Goal: Task Accomplishment & Management: Complete application form

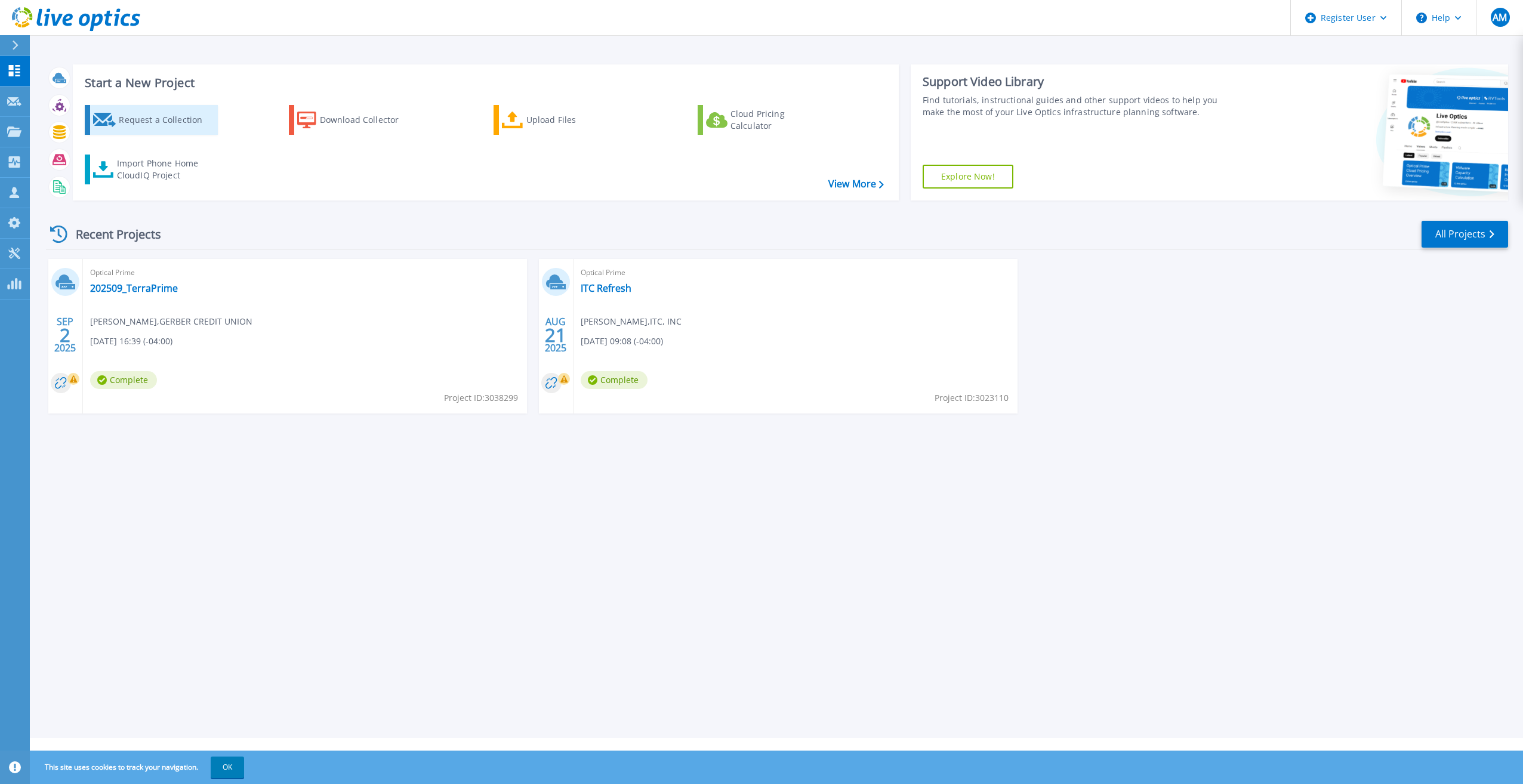
click at [179, 121] on div "Request a Collection" at bounding box center [166, 120] width 96 height 24
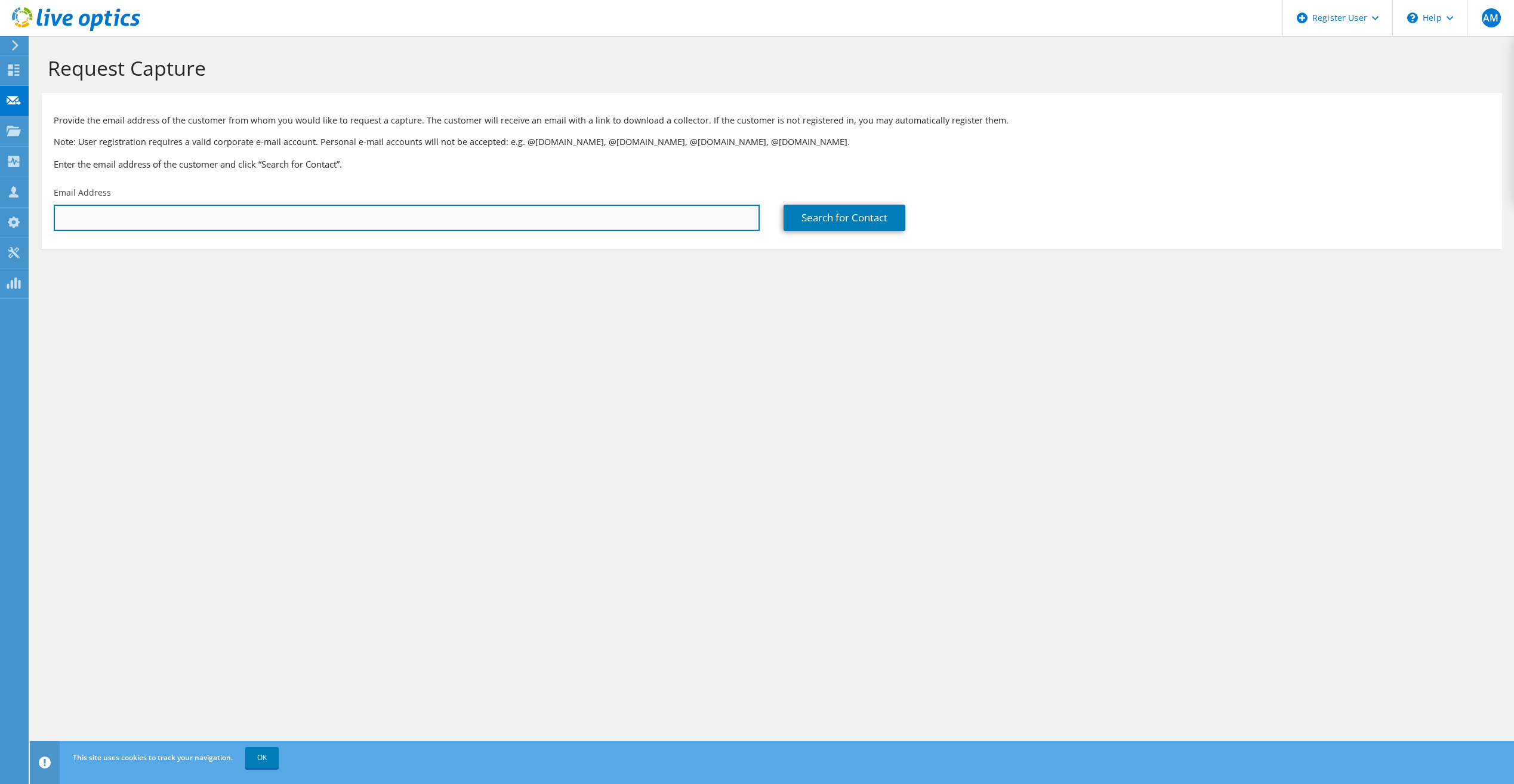
click at [177, 213] on input "text" at bounding box center [406, 218] width 706 height 26
paste input "[EMAIL_ADDRESS][DOMAIN_NAME]"
type input "[EMAIL_ADDRESS][DOMAIN_NAME]"
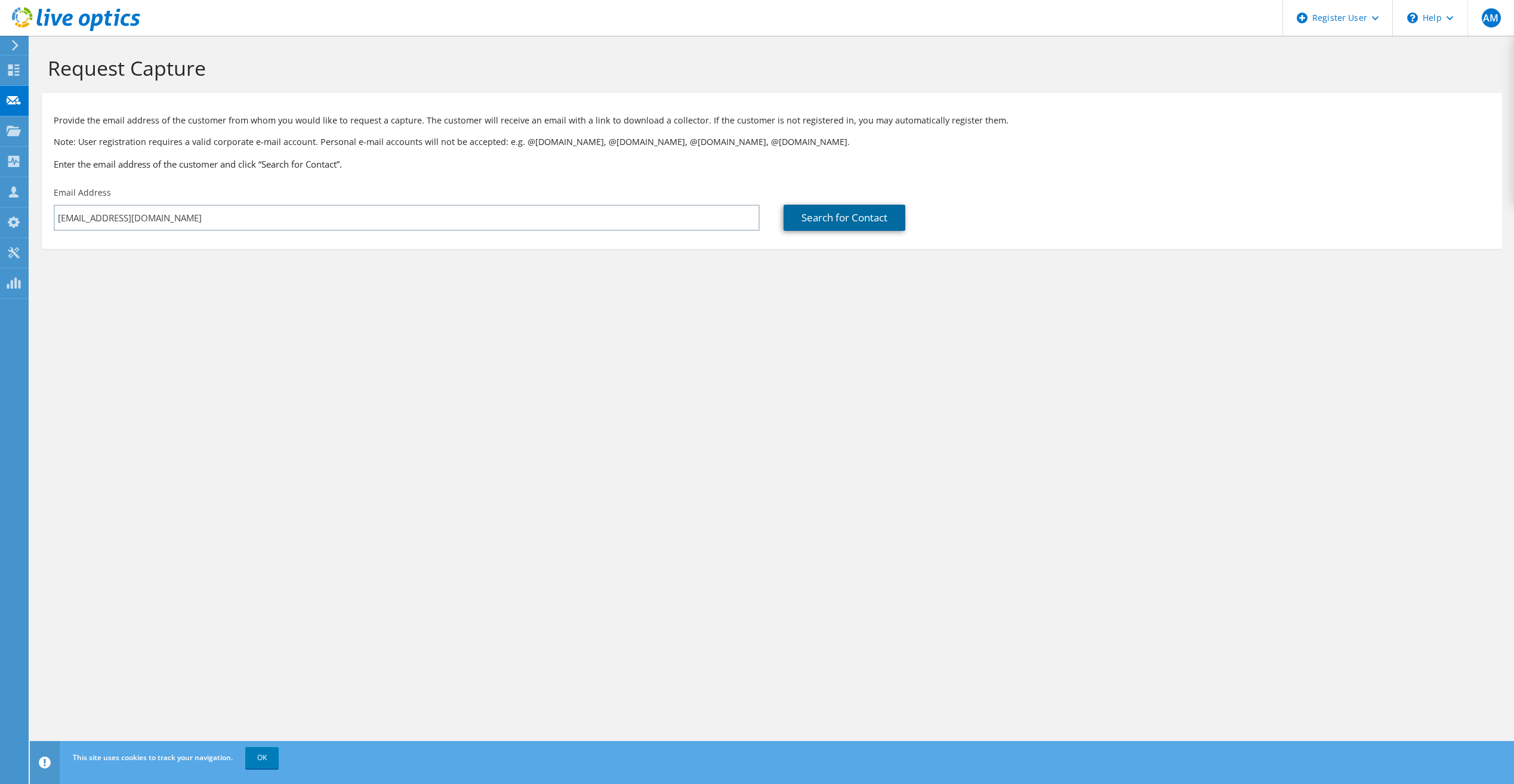
click at [818, 213] on link "Search for Contact" at bounding box center [844, 218] width 122 height 26
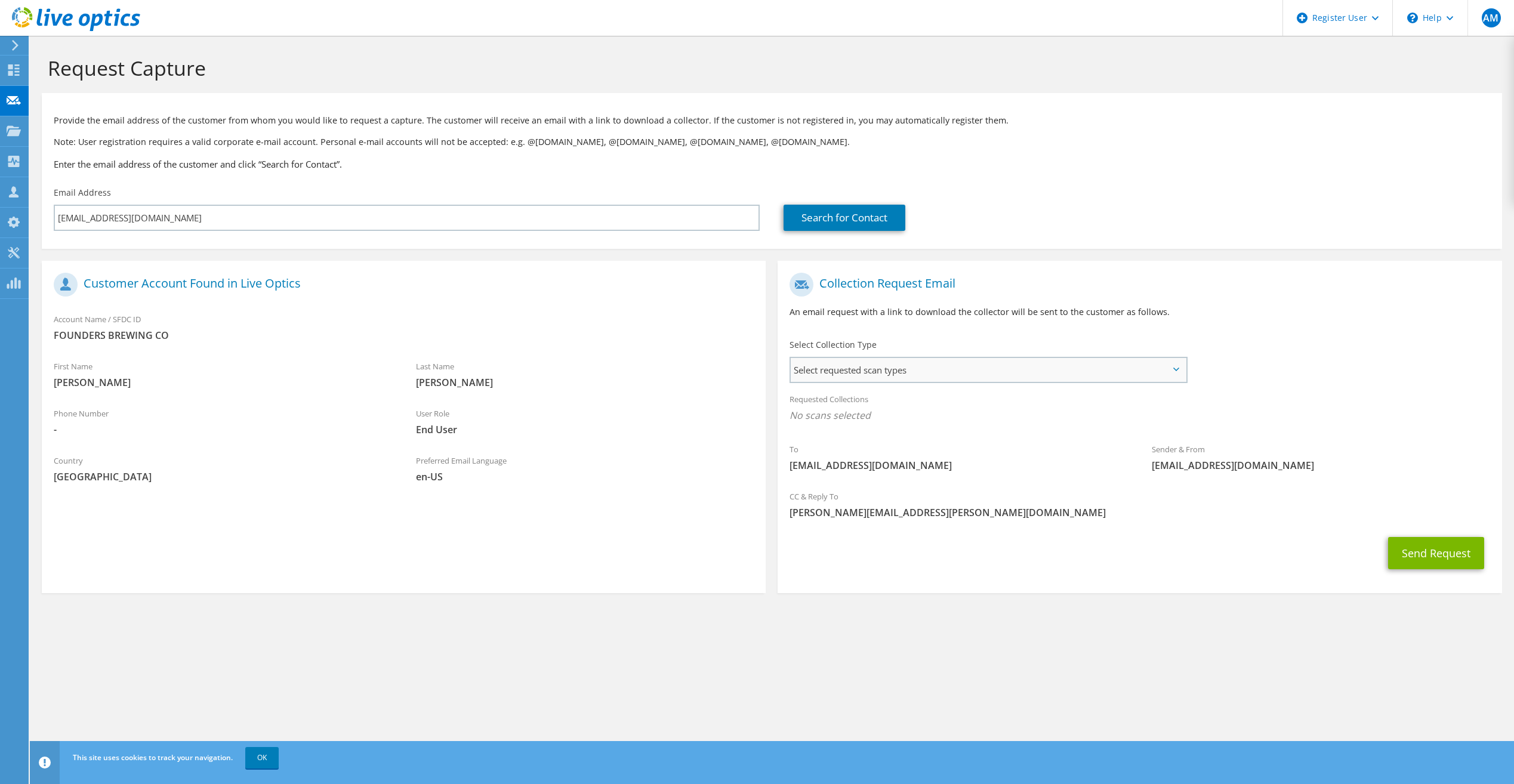
click at [897, 375] on span "Select requested scan types" at bounding box center [988, 370] width 395 height 24
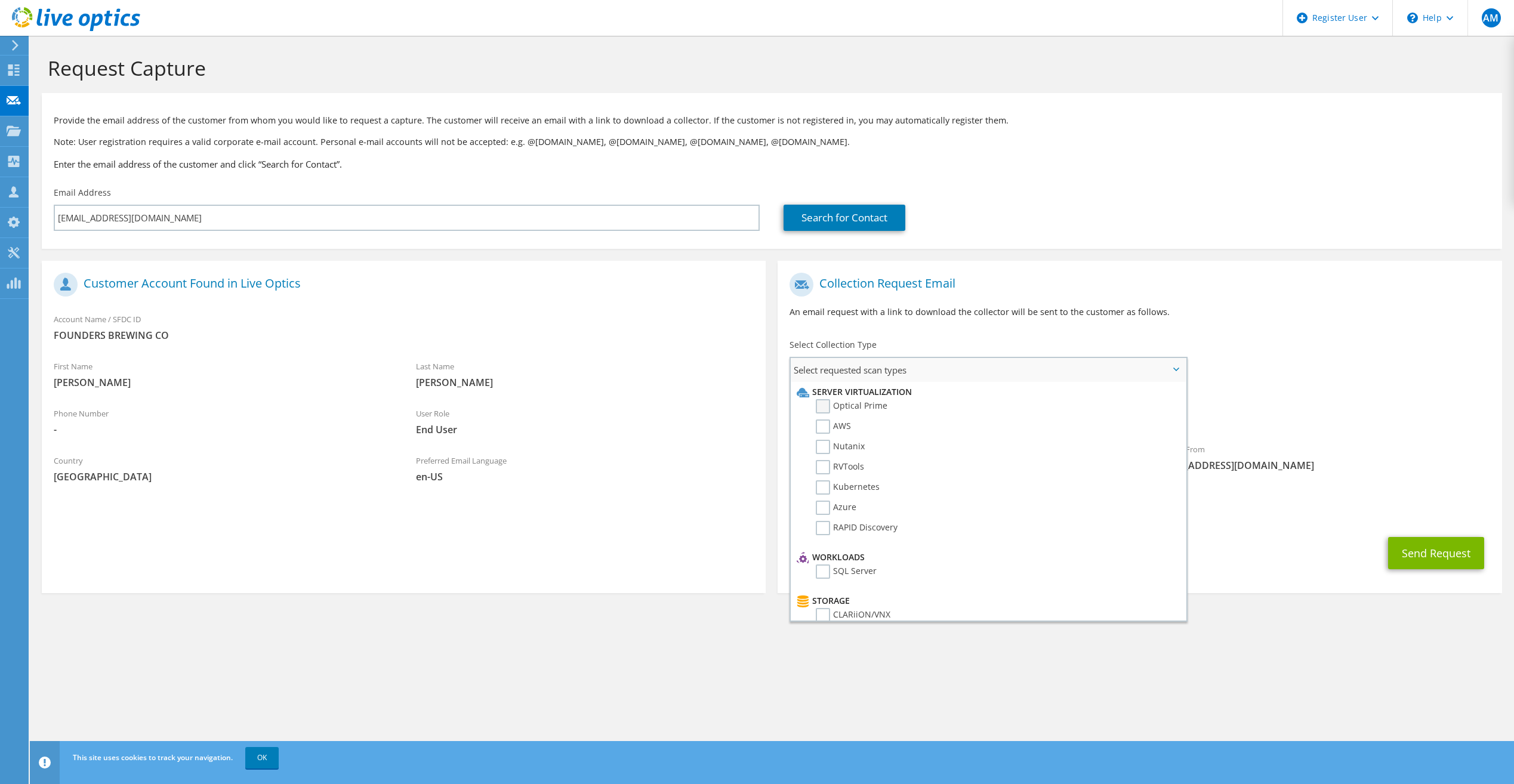
click at [823, 404] on label "Optical Prime" at bounding box center [851, 406] width 71 height 14
click at [0, 0] on input "Optical Prime" at bounding box center [0, 0] width 0 height 0
click at [1403, 329] on div "Collection Request Email An email request with a link to download the collector…" at bounding box center [1140, 299] width 724 height 66
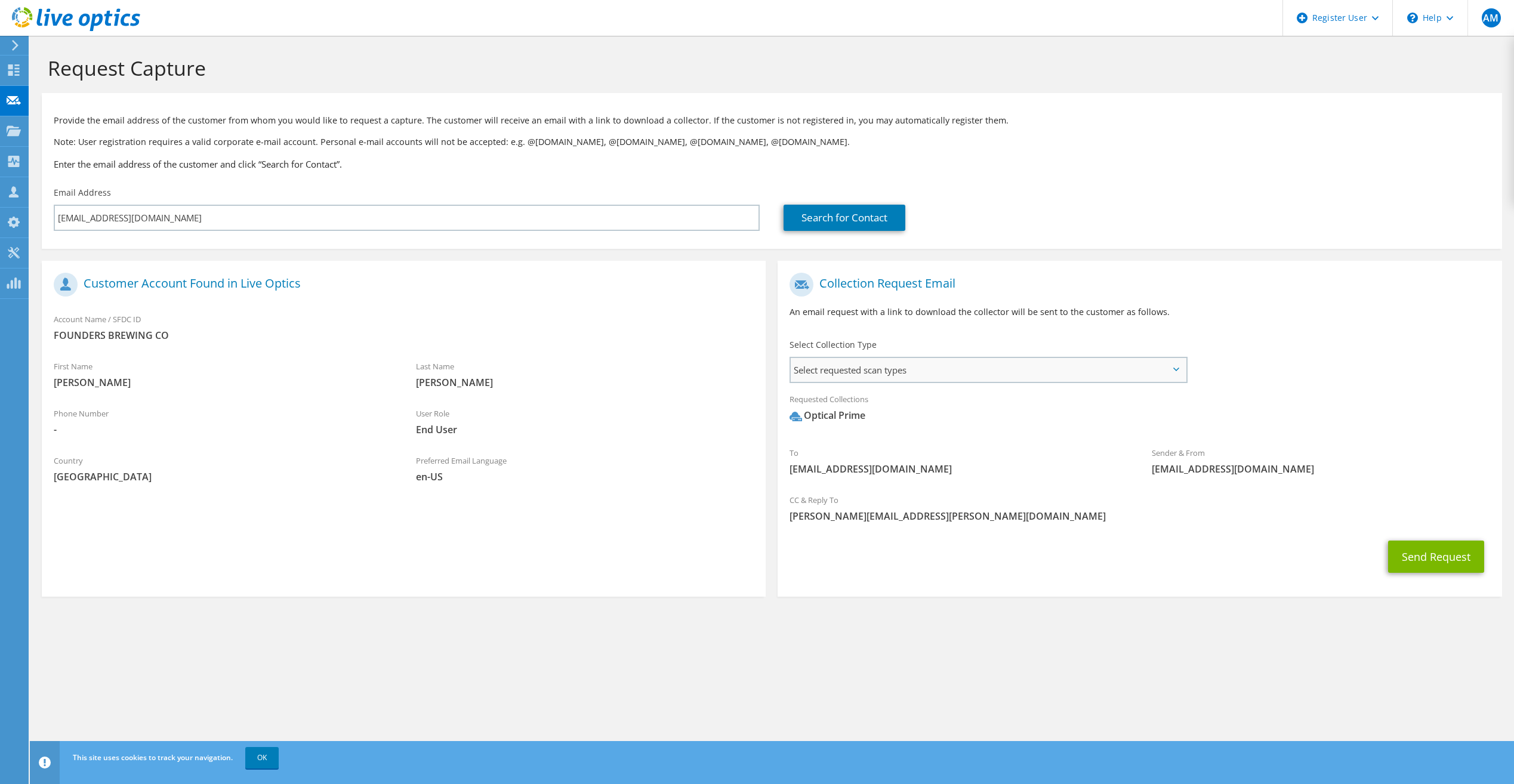
drag, startPoint x: 1062, startPoint y: 374, endPoint x: 997, endPoint y: 406, distance: 72.4
click at [1062, 374] on span "Select requested scan types" at bounding box center [988, 370] width 395 height 24
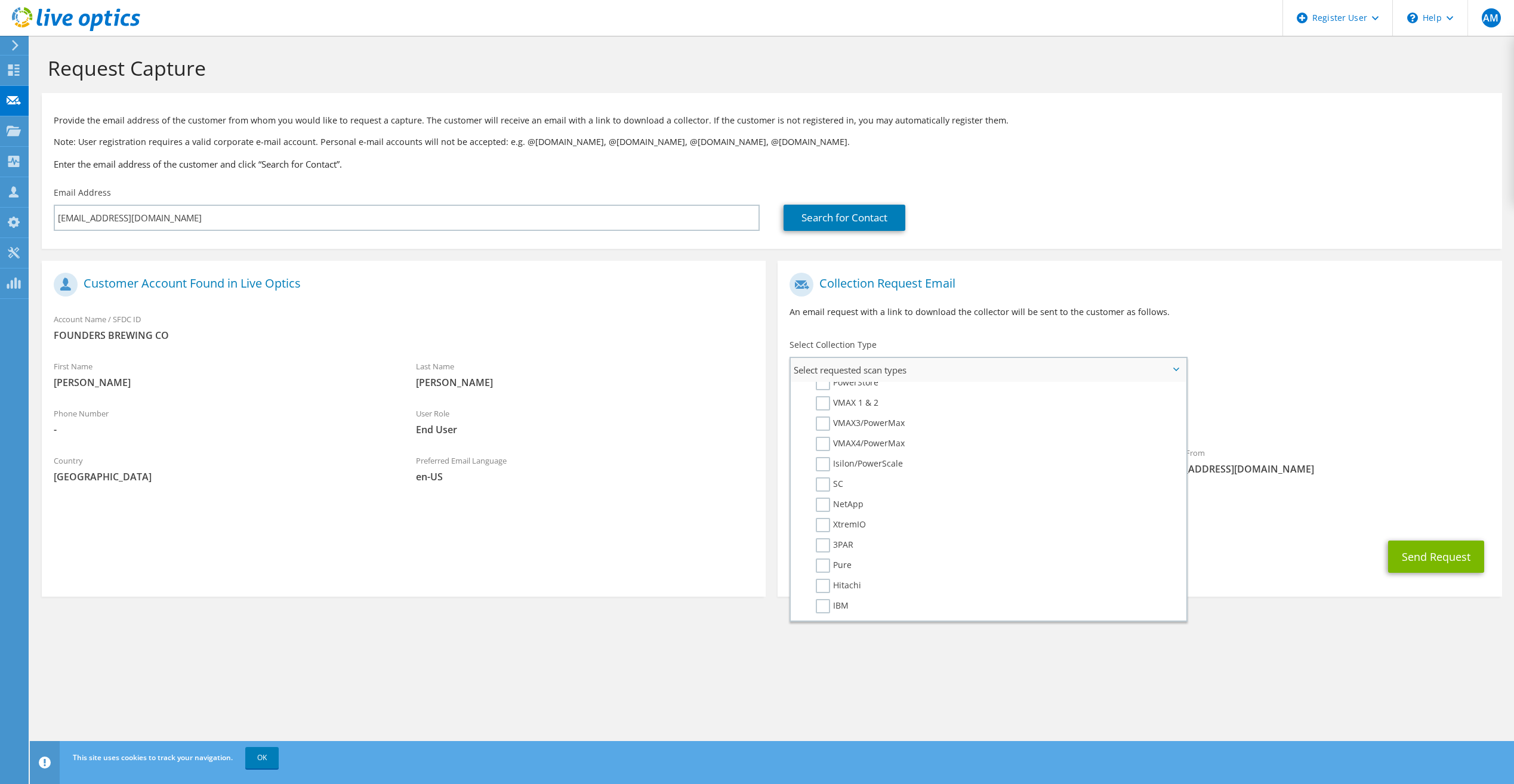
scroll to position [0, 0]
click at [1375, 375] on div "To [EMAIL_ADDRESS][DOMAIN_NAME] Sender & From [EMAIL_ADDRESS][DOMAIN_NAME]" at bounding box center [1140, 376] width 724 height 221
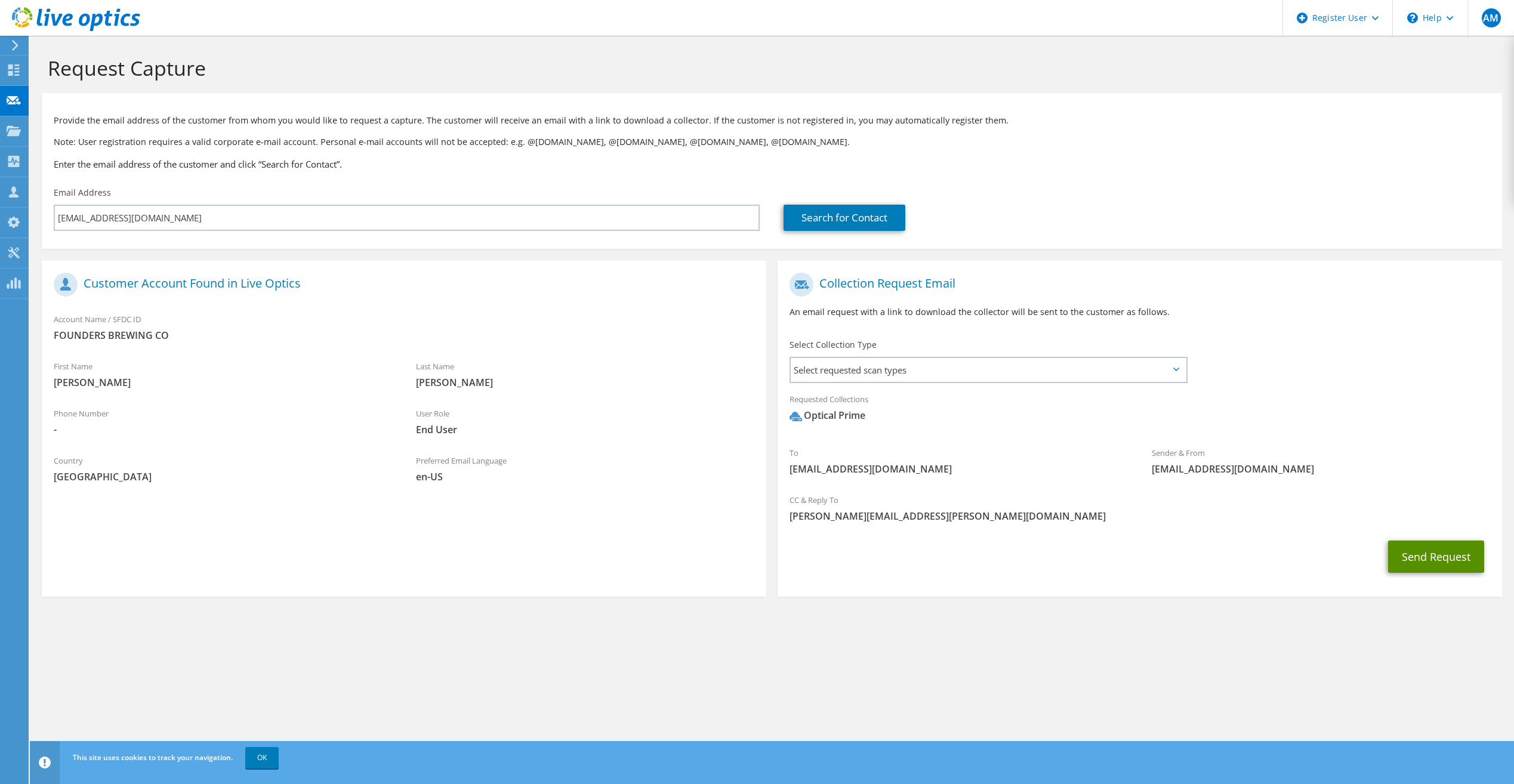
click at [1405, 554] on button "Send Request" at bounding box center [1435, 556] width 96 height 32
